Goal: Find specific page/section: Find specific page/section

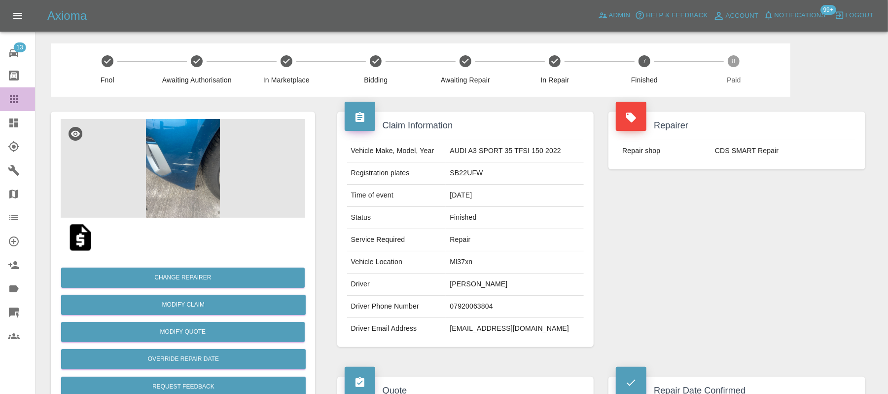
click at [9, 103] on icon at bounding box center [14, 99] width 12 height 12
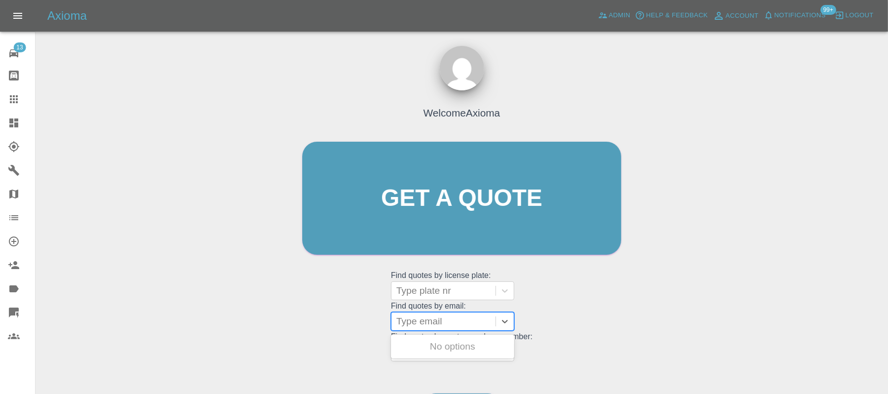
click at [410, 322] on div at bounding box center [444, 321] width 94 height 14
paste input "[EMAIL_ADDRESS][DOMAIN_NAME]"
type input "[EMAIL_ADDRESS][DOMAIN_NAME]"
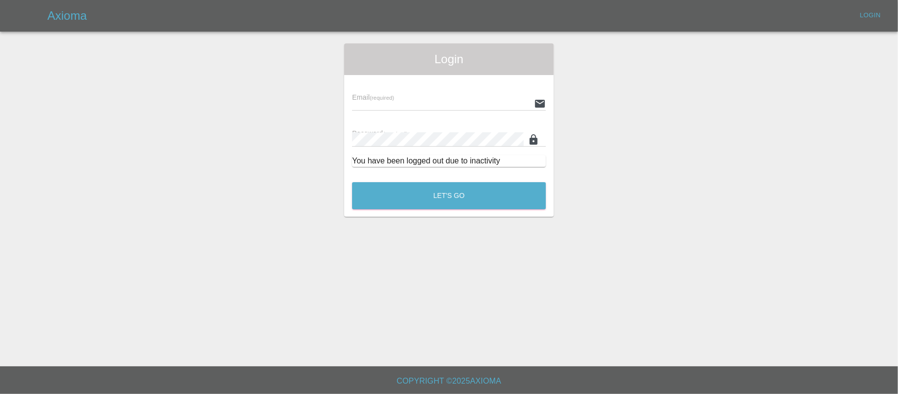
type input "[PERSON_NAME][EMAIL_ADDRESS][DOMAIN_NAME]"
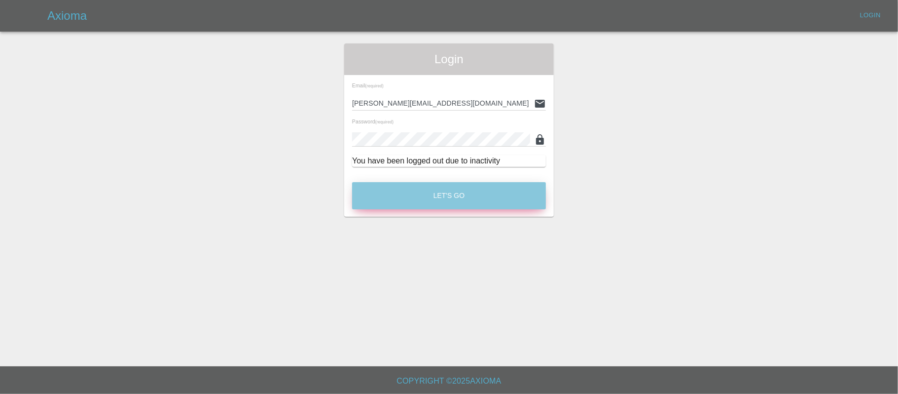
click at [463, 182] on button "Let's Go" at bounding box center [449, 195] width 194 height 27
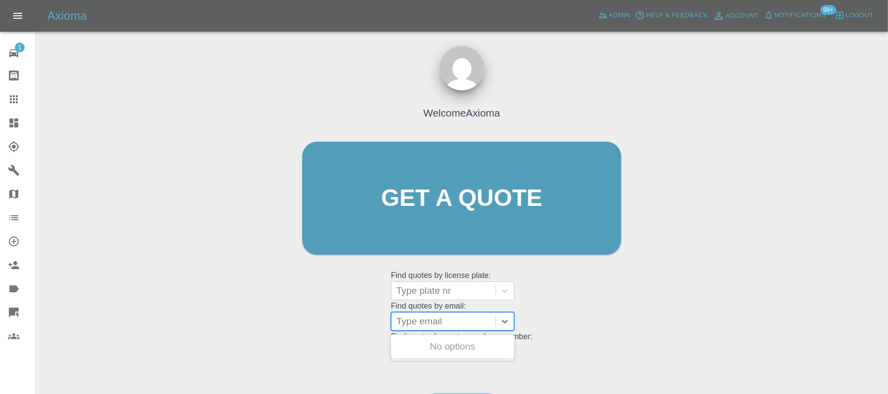
click at [407, 330] on div "Type email" at bounding box center [444, 321] width 104 height 18
paste input "[EMAIL_ADDRESS][DOMAIN_NAME]"
type input "[EMAIL_ADDRESS][DOMAIN_NAME]"
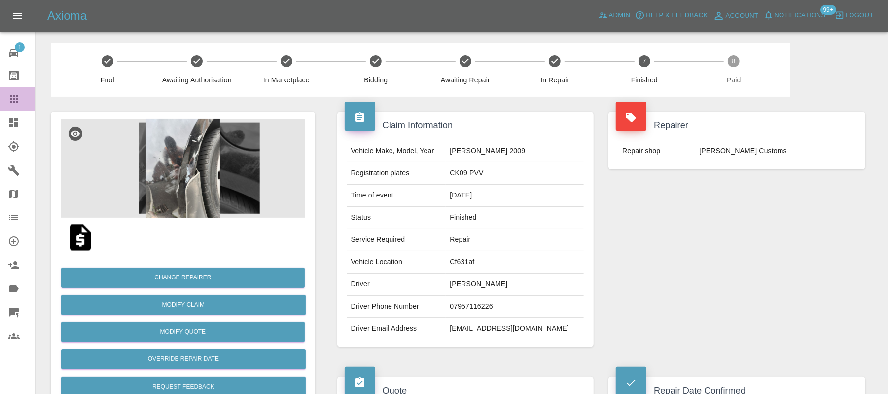
click at [18, 101] on icon at bounding box center [14, 99] width 12 height 12
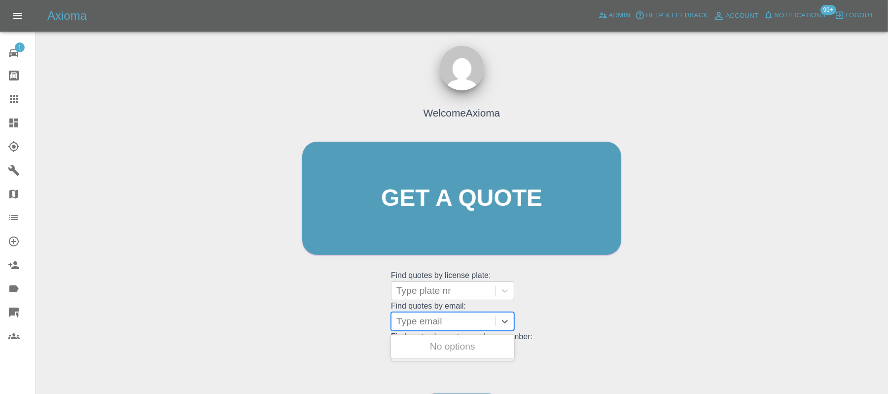
click at [441, 320] on div at bounding box center [444, 321] width 94 height 14
paste input "[EMAIL_ADDRESS][DOMAIN_NAME]"
type input "[EMAIL_ADDRESS][DOMAIN_NAME]"
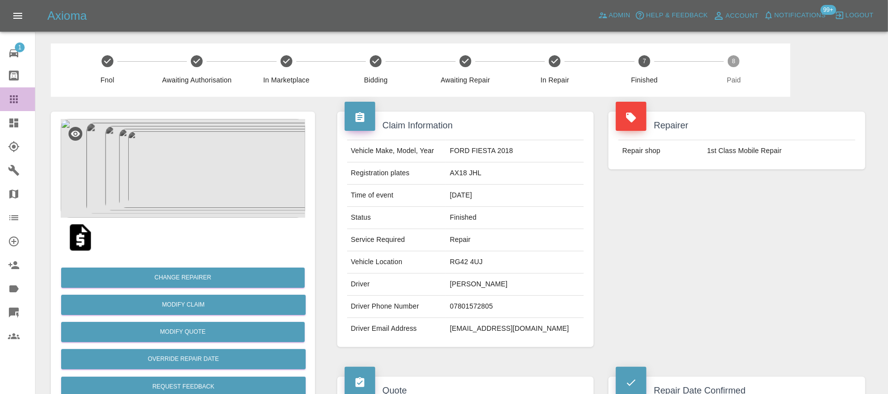
click at [6, 105] on link "Claims" at bounding box center [17, 99] width 35 height 24
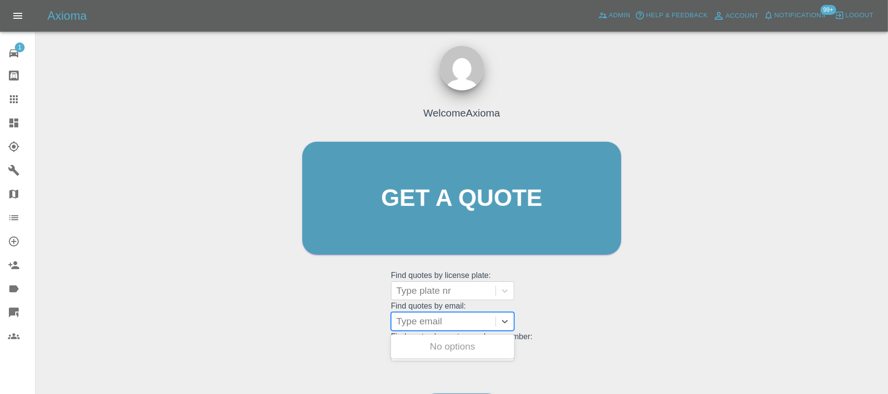
click at [417, 330] on div "Type email" at bounding box center [444, 321] width 104 height 18
paste input "[PERSON_NAME][EMAIL_ADDRESS][DOMAIN_NAME]"
type input "[PERSON_NAME][EMAIL_ADDRESS][DOMAIN_NAME]"
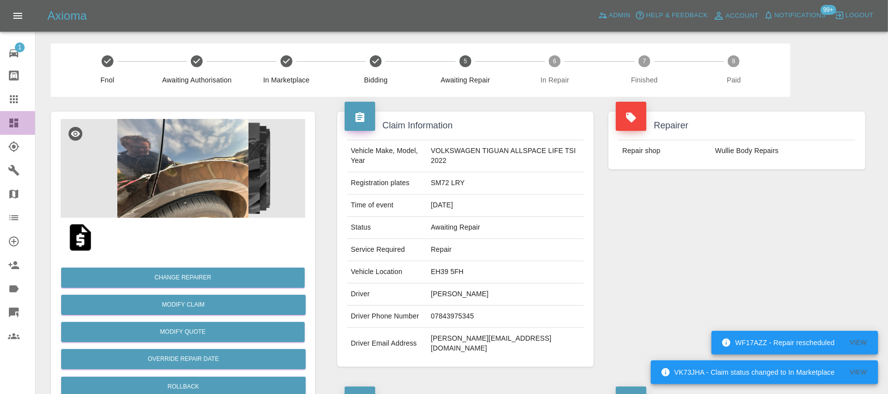
click at [10, 127] on icon at bounding box center [14, 123] width 12 height 12
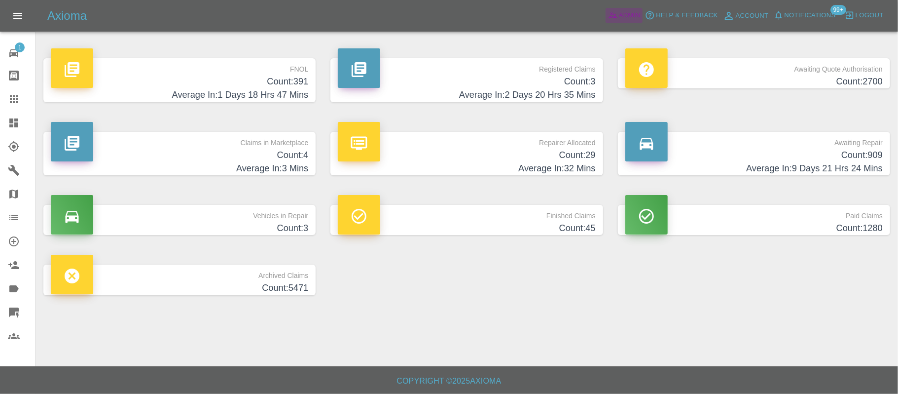
click at [623, 15] on span "Admin" at bounding box center [630, 15] width 22 height 11
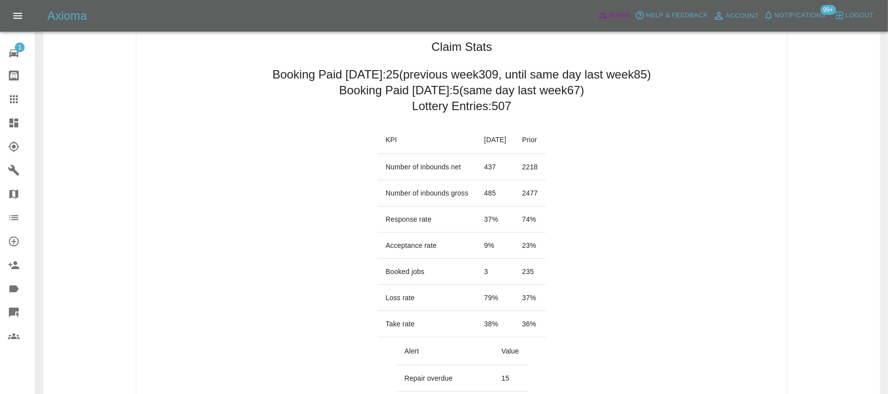
scroll to position [77, 0]
